Goal: Check status: Check status

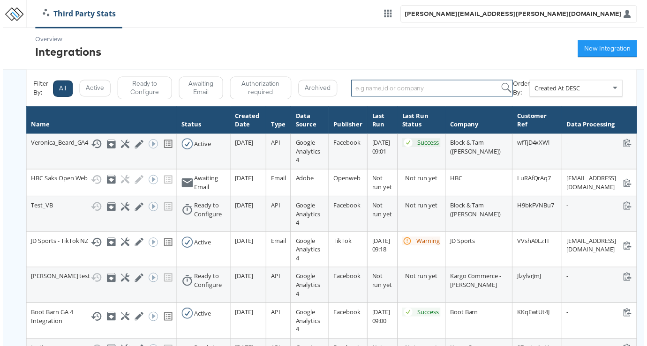
click at [419, 86] on input "search" at bounding box center [432, 89] width 163 height 17
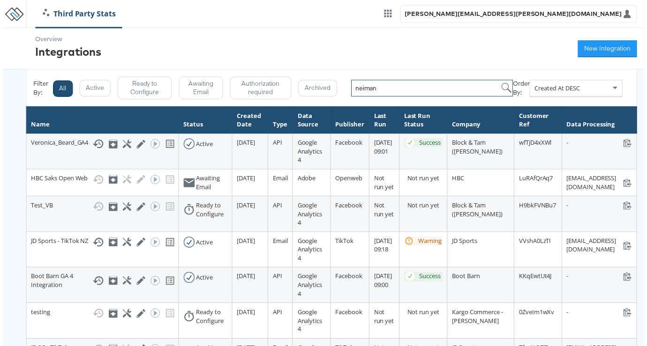
type input "neiman"
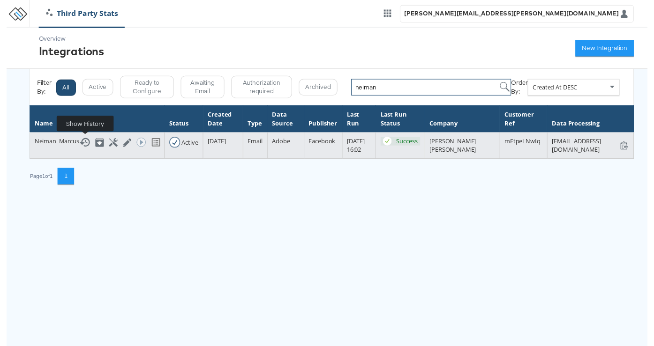
click at [79, 145] on icon at bounding box center [79, 145] width 11 height 11
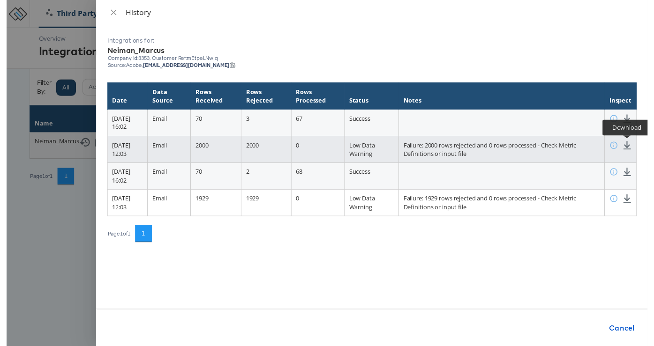
click at [634, 149] on icon at bounding box center [632, 148] width 9 height 9
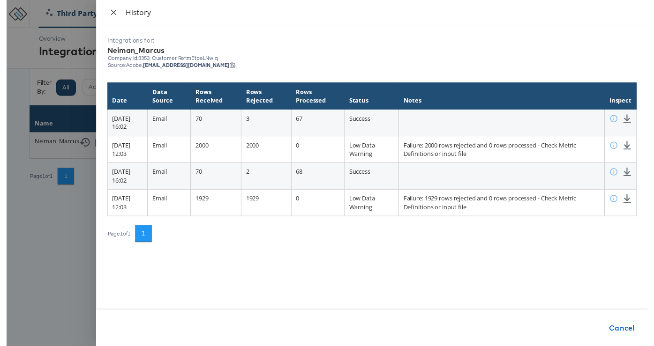
click at [112, 12] on icon "close" at bounding box center [108, 12] width 7 height 7
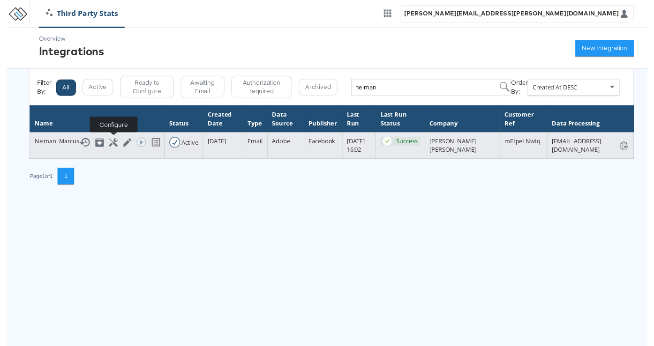
click at [107, 145] on icon at bounding box center [109, 145] width 9 height 9
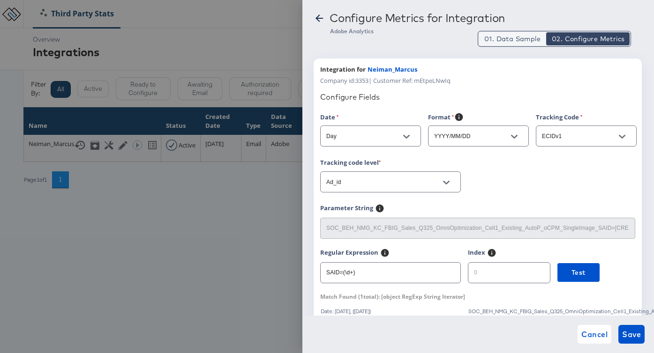
click at [500, 37] on span "01. Data Sample" at bounding box center [512, 38] width 56 height 9
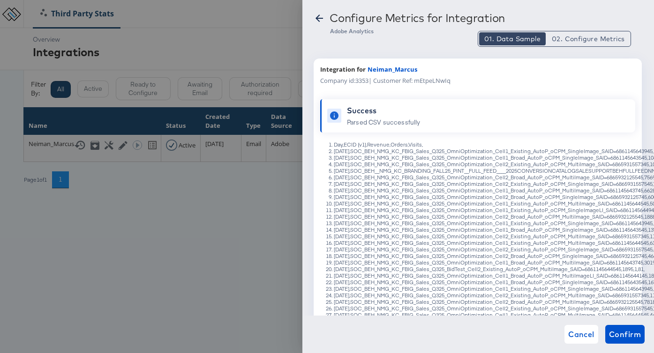
click at [320, 16] on icon at bounding box center [319, 18] width 11 height 11
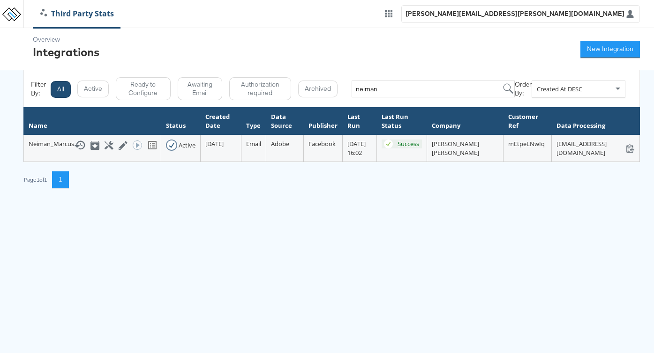
click at [102, 202] on html "Third Party Stats [PERSON_NAME][EMAIL_ADDRESS][PERSON_NAME][DOMAIN_NAME] Overvi…" at bounding box center [327, 101] width 654 height 202
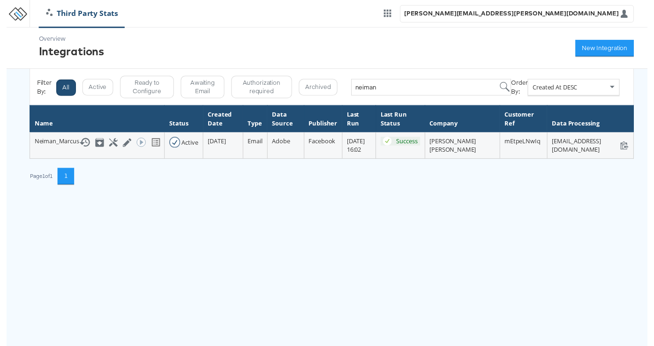
click at [69, 11] on link "Third Party Stats" at bounding box center [77, 13] width 88 height 11
click at [395, 89] on input "neiman" at bounding box center [432, 89] width 163 height 17
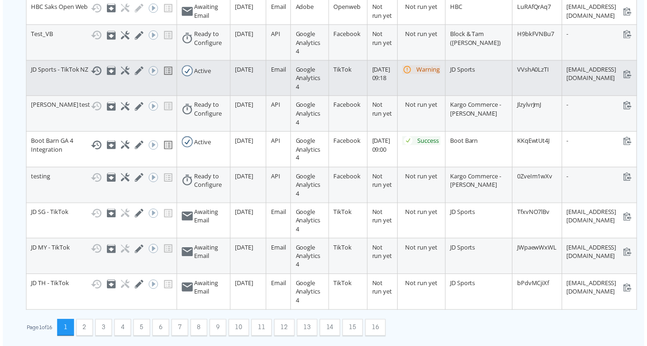
scroll to position [241, 0]
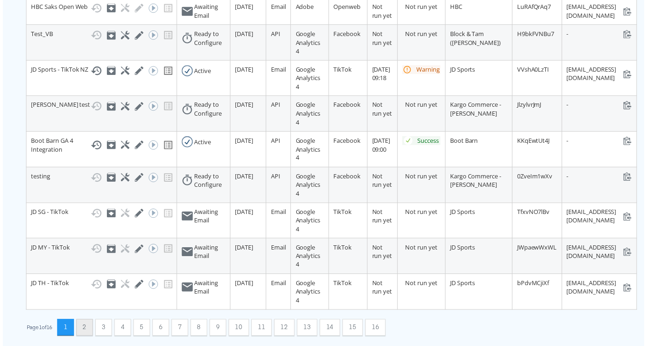
click at [91, 322] on button "2" at bounding box center [82, 330] width 17 height 17
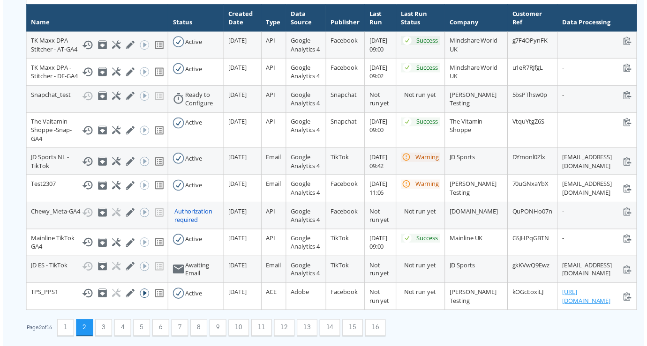
scroll to position [232, 1]
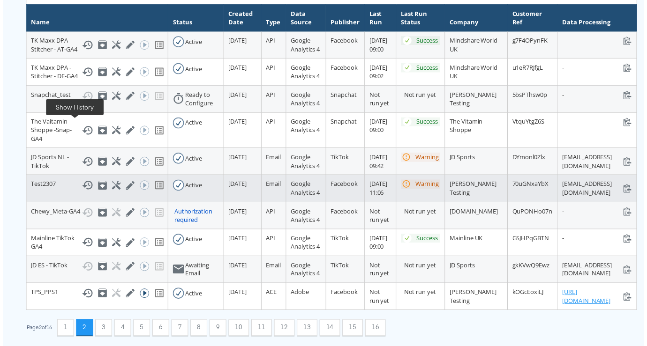
click at [80, 181] on icon at bounding box center [85, 186] width 11 height 11
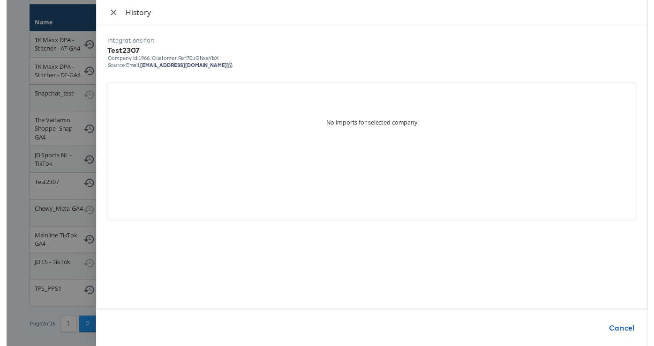
click at [112, 11] on icon "close" at bounding box center [108, 12] width 7 height 7
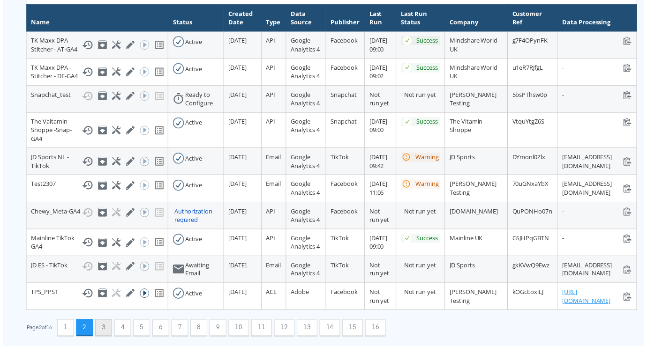
click at [101, 327] on button "3" at bounding box center [101, 330] width 17 height 17
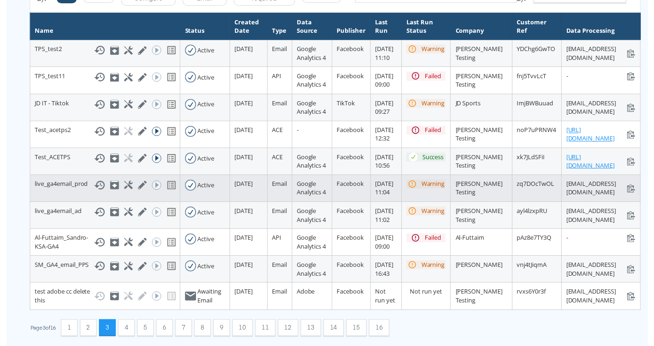
scroll to position [241, 1]
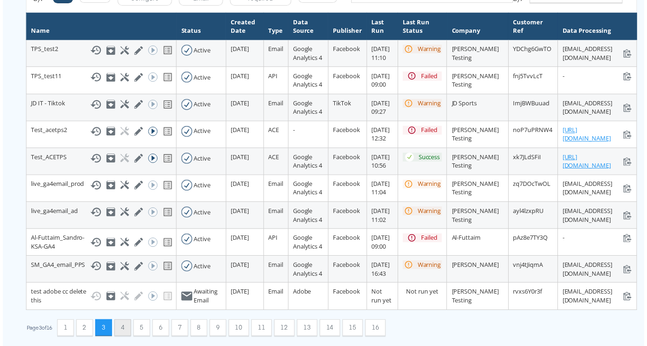
click at [124, 322] on button "4" at bounding box center [120, 330] width 17 height 17
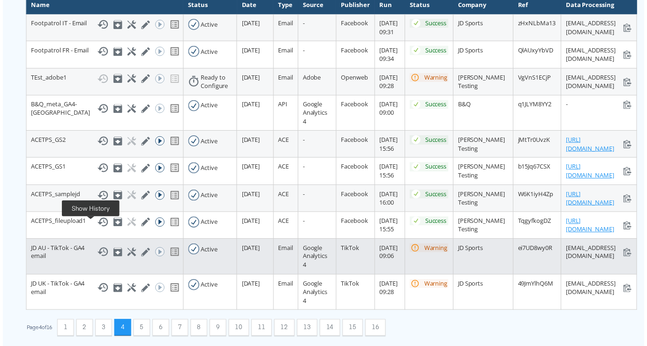
click at [101, 254] on rect at bounding box center [102, 255] width 2 height 2
